Goal: Task Accomplishment & Management: Use online tool/utility

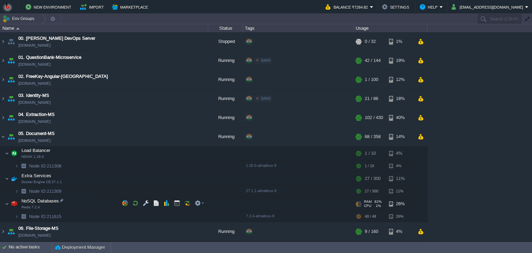
scroll to position [63, 0]
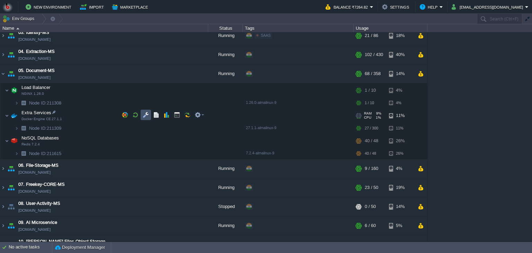
click at [145, 117] on button "button" at bounding box center [146, 115] width 6 height 6
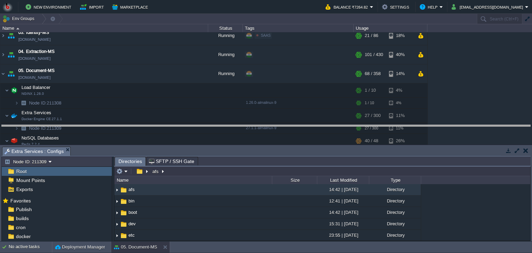
drag, startPoint x: 242, startPoint y: 150, endPoint x: 236, endPoint y: 115, distance: 36.2
click at [236, 115] on body "New Environment Import Marketplace Bonus ₹0.00 Upgrade Account Balance ₹7264.82…" at bounding box center [266, 126] width 532 height 253
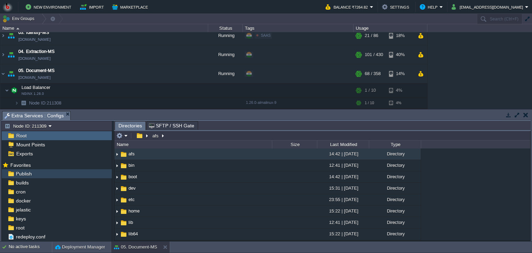
click at [52, 175] on div "Publish" at bounding box center [57, 173] width 110 height 9
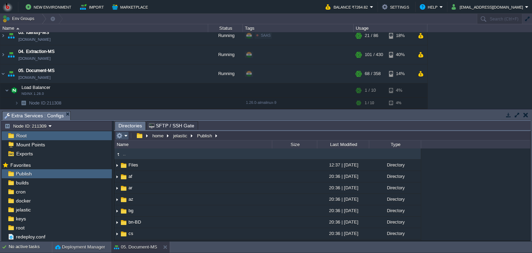
click at [122, 137] on button "button" at bounding box center [119, 136] width 6 height 6
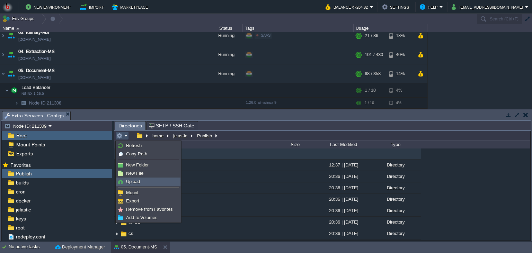
click at [133, 181] on span "Upload" at bounding box center [133, 181] width 14 height 5
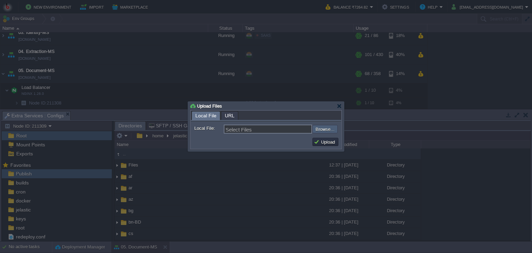
click at [317, 133] on input "file" at bounding box center [294, 129] width 88 height 8
type input "C:\fakepath\PdfGenerateMicroservice.dll"
type input "PdfGenerateMicroservice.dll"
click at [323, 142] on button "Upload" at bounding box center [325, 142] width 23 height 6
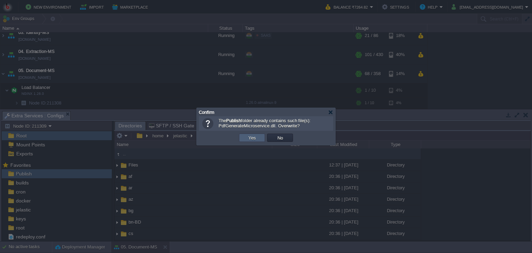
click at [251, 138] on button "Yes" at bounding box center [252, 138] width 12 height 6
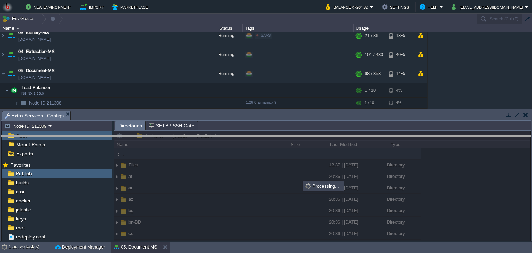
drag, startPoint x: 242, startPoint y: 118, endPoint x: 237, endPoint y: 151, distance: 33.7
click at [237, 151] on body "New Environment Import Marketplace Bonus ₹0.00 Upgrade Account Balance ₹7264.82…" at bounding box center [266, 126] width 532 height 253
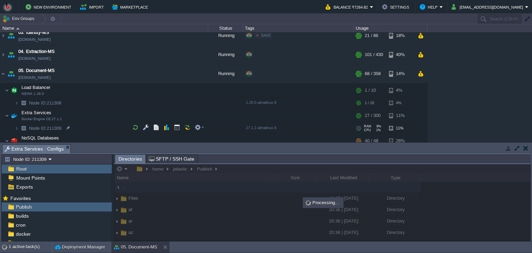
scroll to position [95, 0]
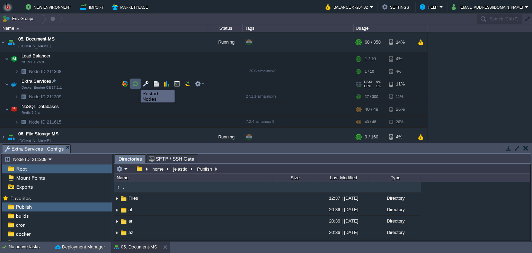
click at [136, 84] on button "button" at bounding box center [135, 84] width 6 height 6
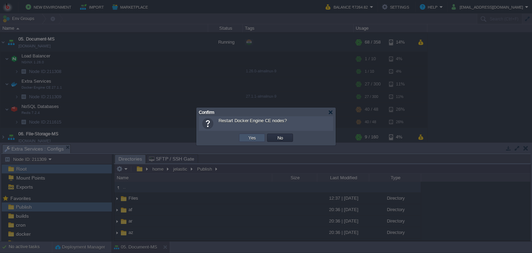
click at [247, 138] on button "Yes" at bounding box center [252, 138] width 12 height 6
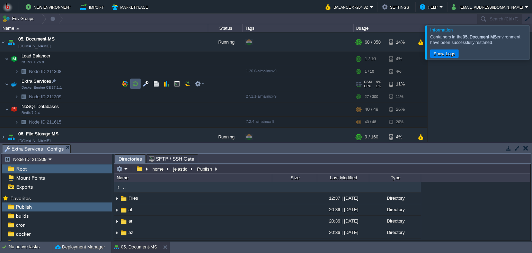
click at [136, 85] on button "button" at bounding box center [135, 84] width 6 height 6
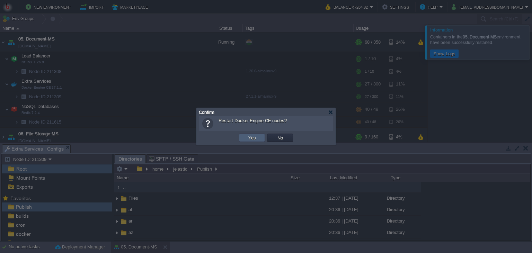
click at [253, 141] on td "Yes" at bounding box center [252, 138] width 26 height 8
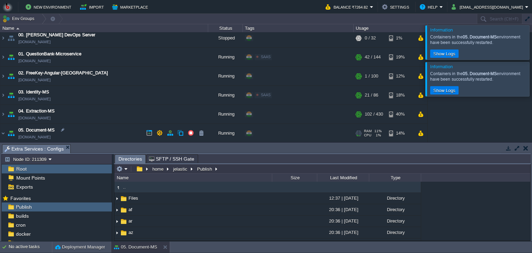
scroll to position [0, 0]
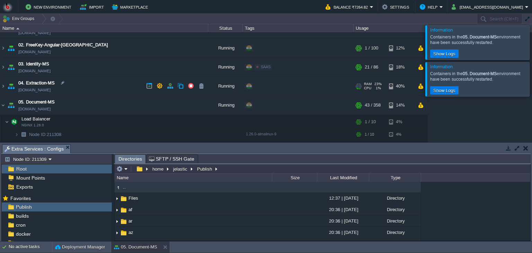
click at [101, 89] on td "04. Extraction-MS [DOMAIN_NAME]" at bounding box center [104, 86] width 208 height 19
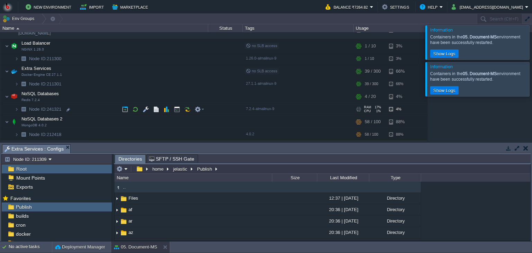
scroll to position [95, 0]
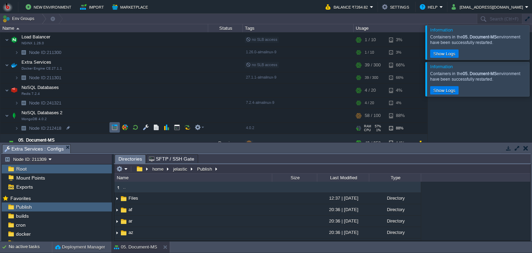
click at [110, 129] on td at bounding box center [115, 127] width 10 height 10
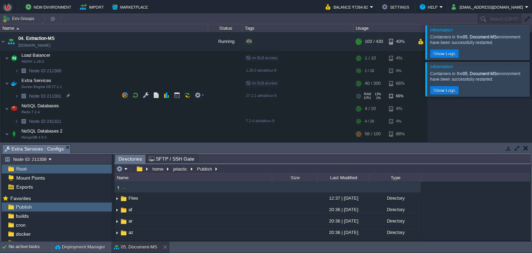
scroll to position [63, 0]
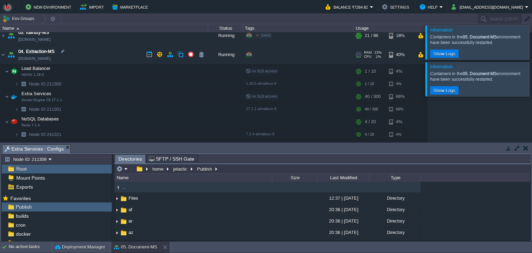
click at [90, 56] on td "04. Extraction-MS [DOMAIN_NAME]" at bounding box center [104, 54] width 208 height 19
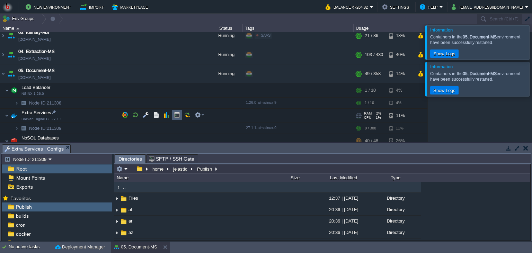
click at [174, 116] on button "button" at bounding box center [177, 115] width 6 height 6
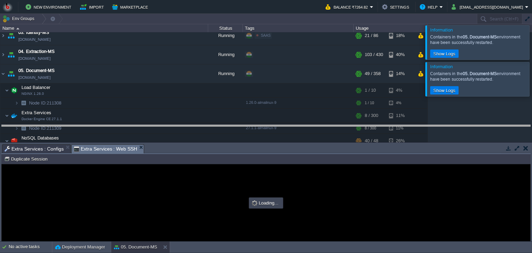
drag, startPoint x: 224, startPoint y: 150, endPoint x: 224, endPoint y: 116, distance: 34.7
click at [224, 116] on body "New Environment Import Marketplace Bonus ₹0.00 Upgrade Account Balance ₹7264.82…" at bounding box center [266, 126] width 532 height 253
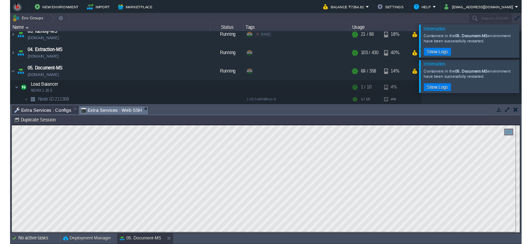
scroll to position [3, 0]
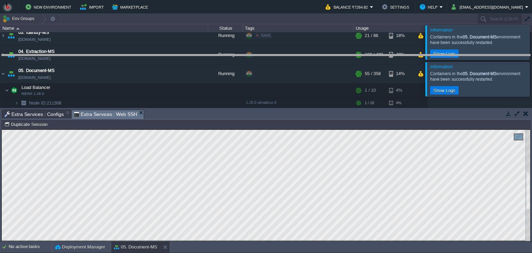
drag, startPoint x: 242, startPoint y: 115, endPoint x: 246, endPoint y: 59, distance: 56.3
click at [246, 59] on body "New Environment Import Marketplace Bonus ₹0.00 Upgrade Account Balance ₹7264.82…" at bounding box center [266, 126] width 532 height 253
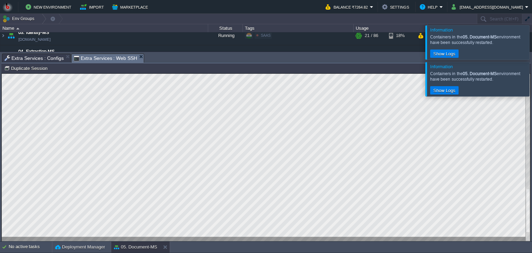
click at [532, 79] on div at bounding box center [541, 79] width 0 height 34
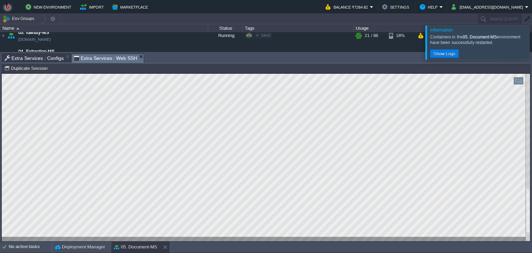
click at [181, 193] on body "New Environment Import Marketplace Bonus ₹0.00 Upgrade Account Balance ₹7264.82…" at bounding box center [266, 126] width 532 height 253
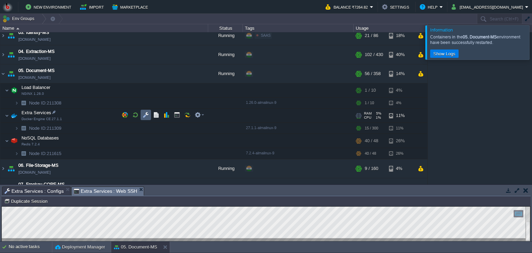
click at [146, 117] on button "button" at bounding box center [146, 115] width 6 height 6
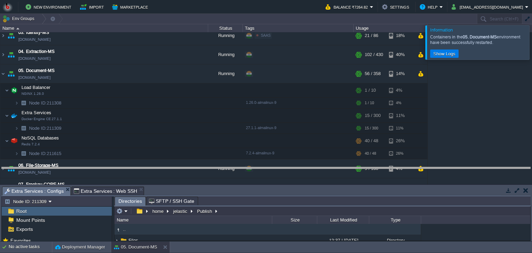
drag, startPoint x: 162, startPoint y: 188, endPoint x: 153, endPoint y: 95, distance: 93.3
click at [153, 95] on body "New Environment Import Marketplace Bonus ₹0.00 Upgrade Account Balance ₹7264.82…" at bounding box center [266, 126] width 532 height 253
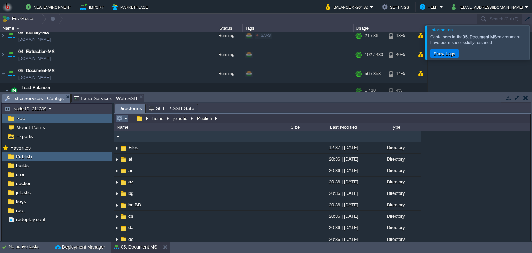
click at [127, 120] on em at bounding box center [121, 118] width 11 height 6
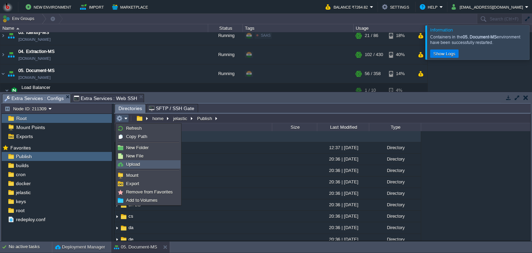
click at [136, 162] on link "Upload" at bounding box center [148, 165] width 63 height 8
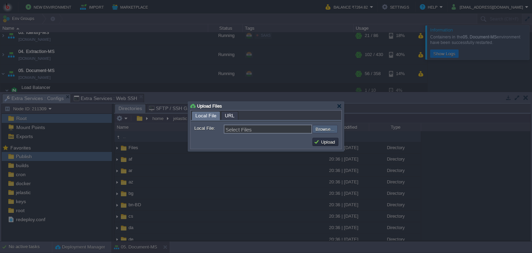
click at [329, 128] on input "file" at bounding box center [294, 129] width 88 height 8
type input "C:\fakepath\PdfGenerateMicroservice.dll"
type input "PdfGenerateMicroservice.dll"
click at [325, 141] on button "Upload" at bounding box center [325, 142] width 23 height 6
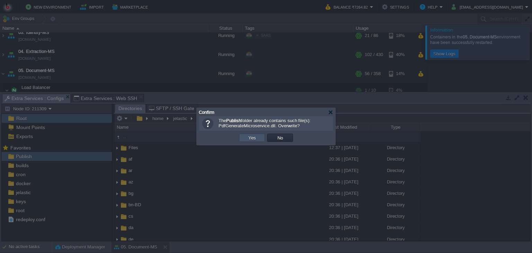
click at [257, 139] on button "Yes" at bounding box center [252, 138] width 12 height 6
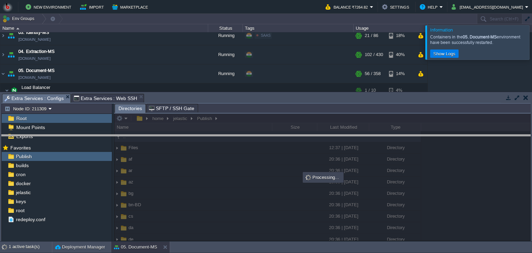
drag, startPoint x: 261, startPoint y: 103, endPoint x: 261, endPoint y: 145, distance: 41.9
click at [261, 145] on body "New Environment Import Marketplace Bonus ₹0.00 Upgrade Account Balance ₹7264.82…" at bounding box center [266, 126] width 532 height 253
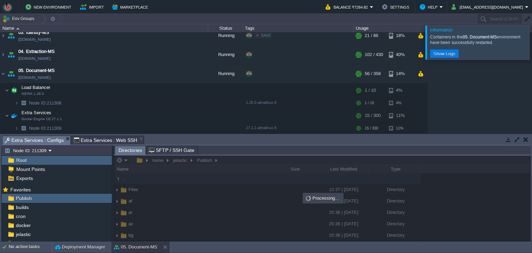
click at [532, 50] on div at bounding box center [541, 42] width 0 height 34
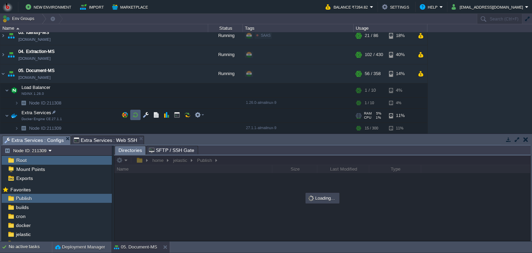
click at [132, 118] on td at bounding box center [135, 115] width 10 height 10
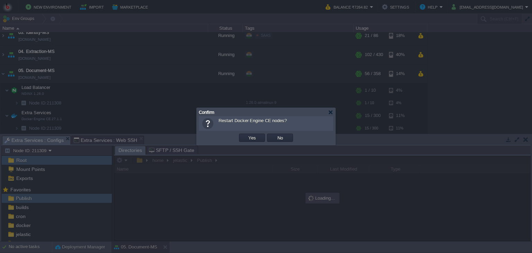
click at [250, 131] on div "Restart Docker Engine CE nodes?" at bounding box center [266, 123] width 134 height 15
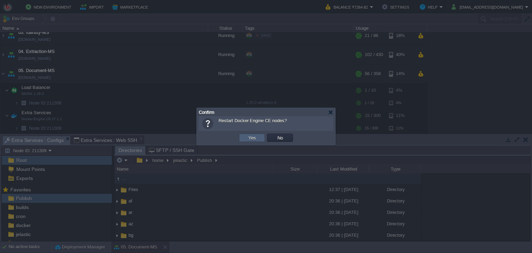
click at [250, 136] on button "Yes" at bounding box center [252, 138] width 12 height 6
